Goal: Information Seeking & Learning: Learn about a topic

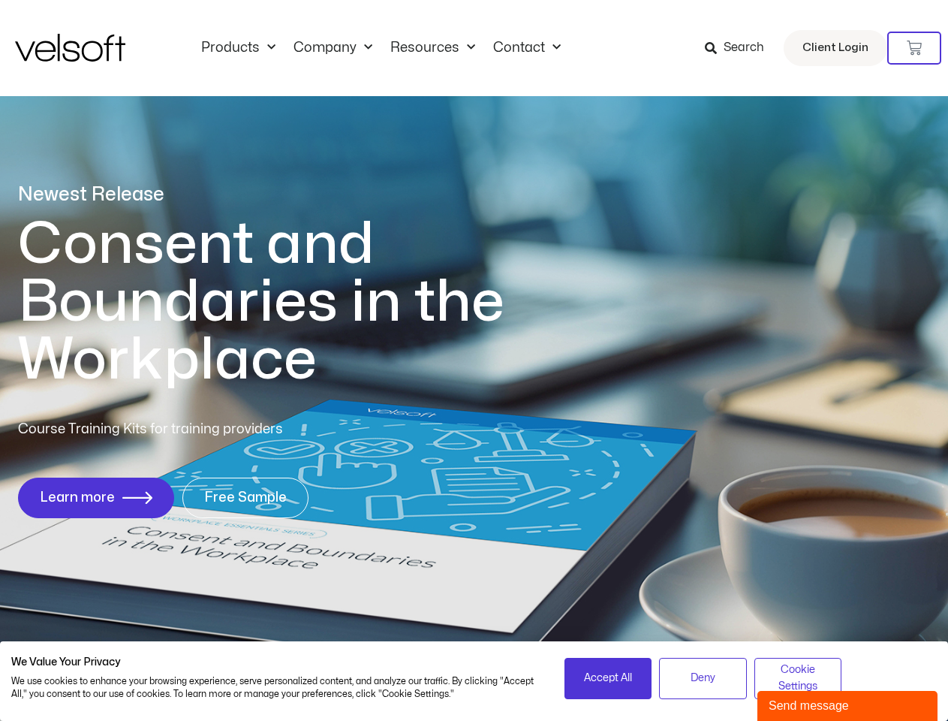
click at [474, 360] on h1 "Consent and Boundaries in the Workplace" at bounding box center [292, 301] width 548 height 173
click at [915, 48] on icon at bounding box center [914, 48] width 15 height 15
click at [608, 678] on span "Accept All" at bounding box center [608, 678] width 48 height 17
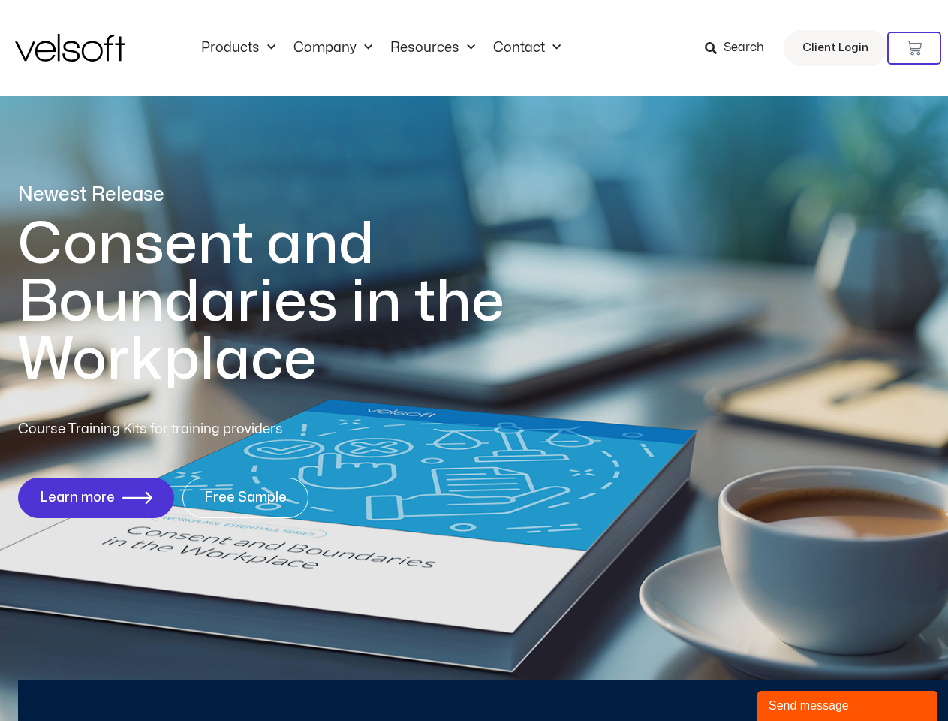
click at [475, 360] on div "No products in the cart." at bounding box center [475, 360] width 0 height 0
click at [848, 706] on div "Send message" at bounding box center [848, 706] width 158 height 18
